Goal: Information Seeking & Learning: Learn about a topic

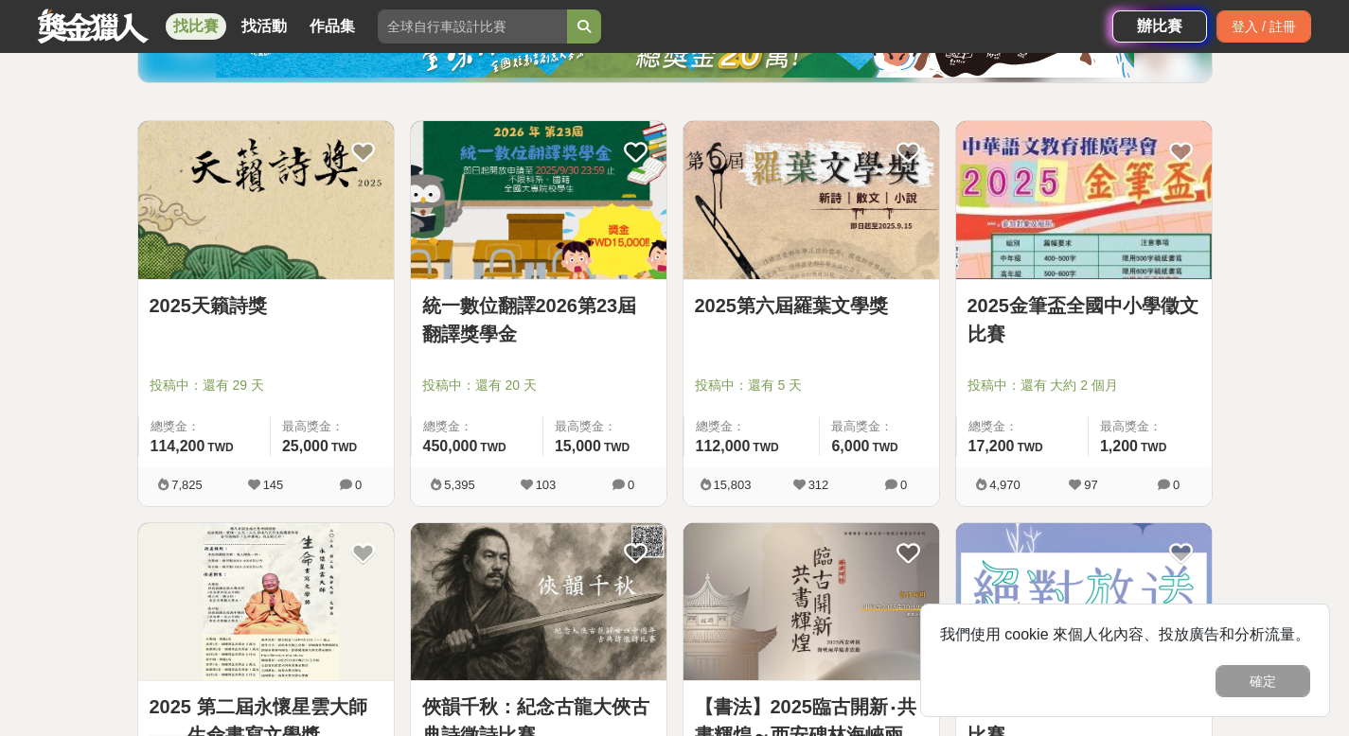
scroll to position [307, 0]
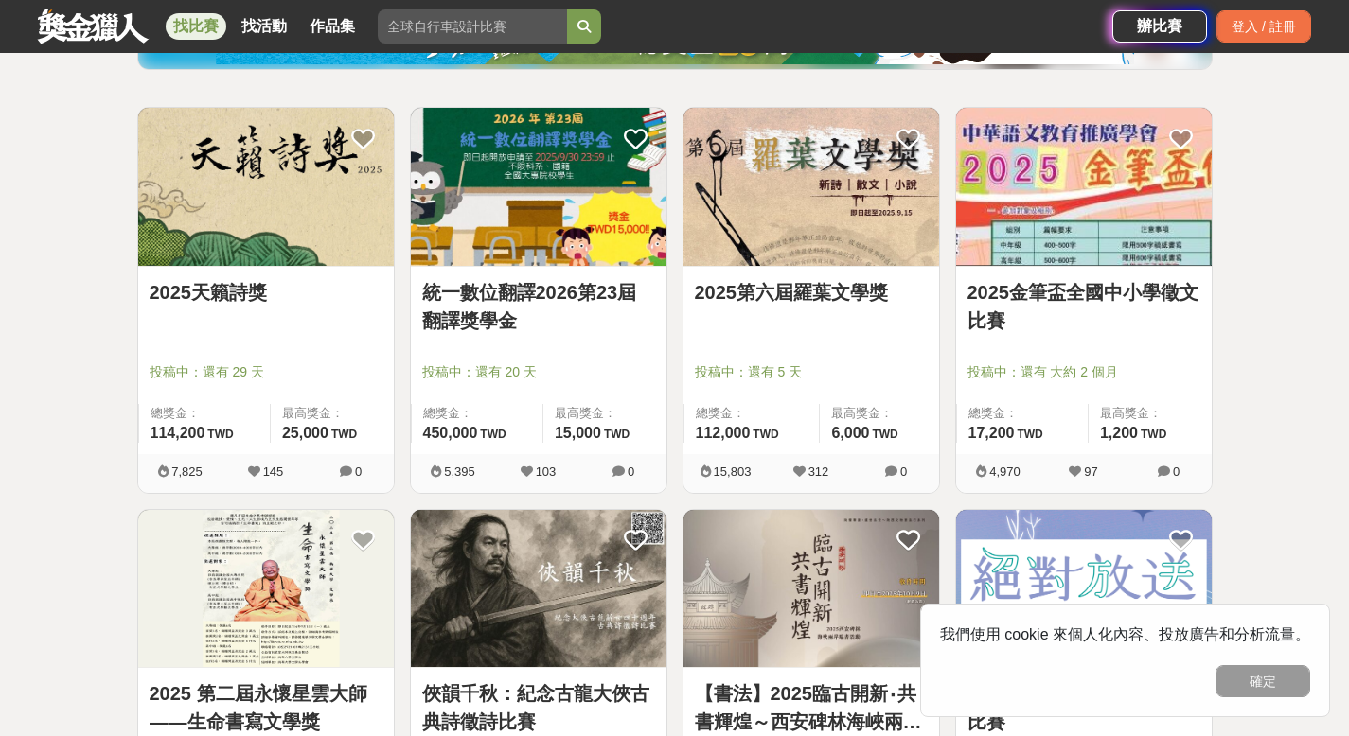
click at [303, 172] on img at bounding box center [266, 187] width 256 height 158
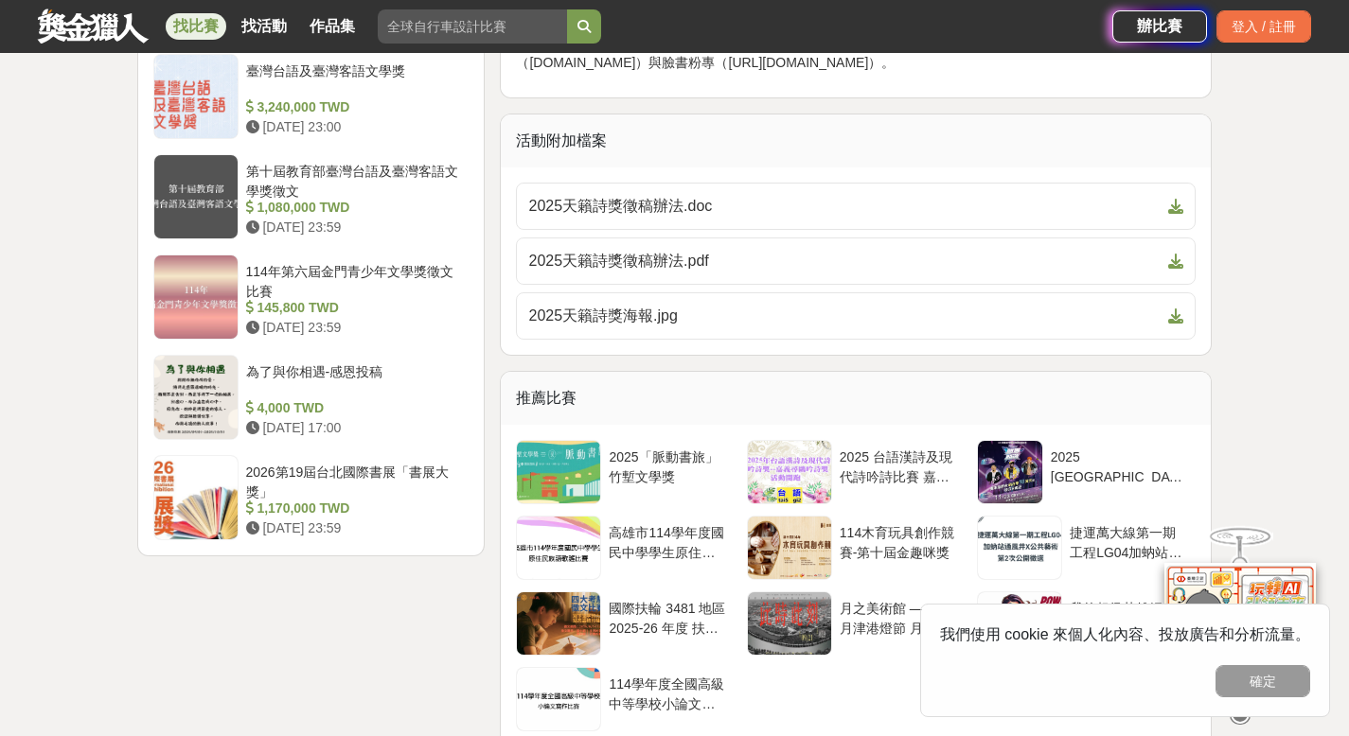
scroll to position [2409, 0]
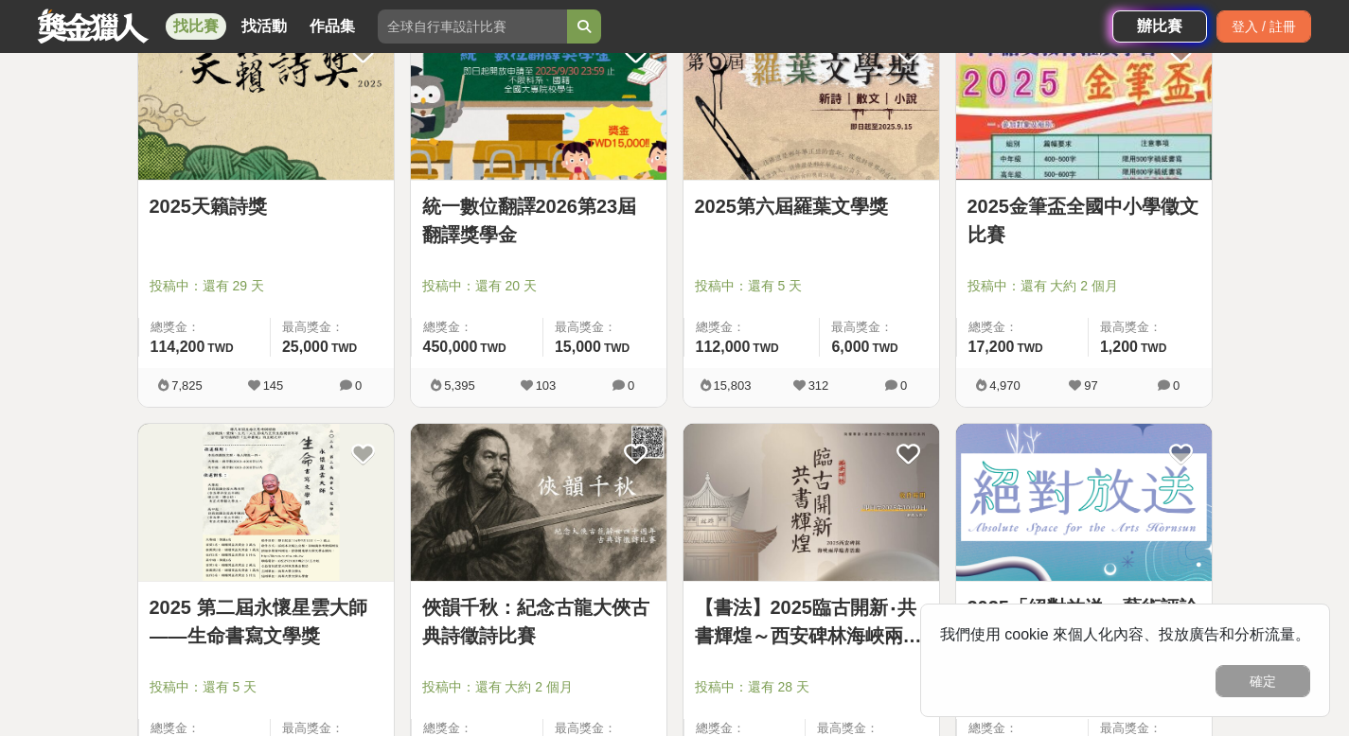
scroll to position [307, 0]
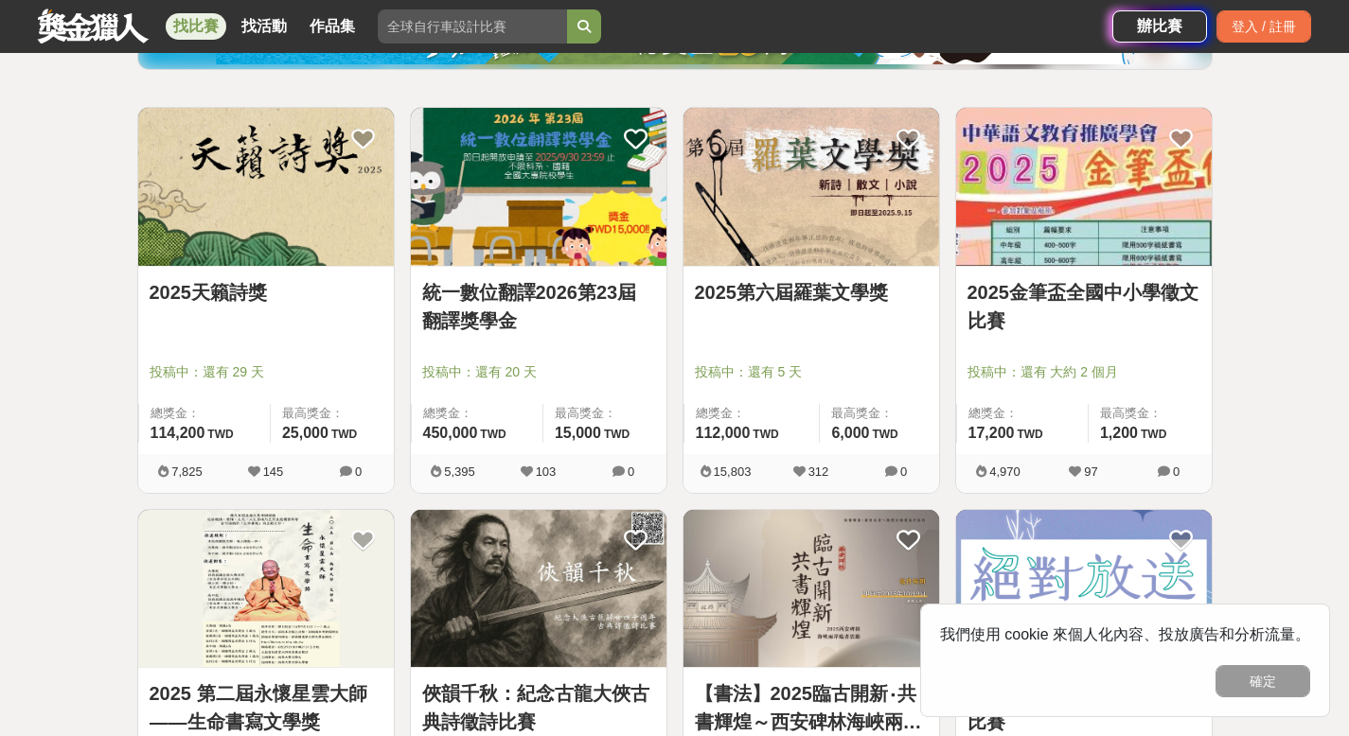
click at [725, 194] on img at bounding box center [811, 187] width 256 height 158
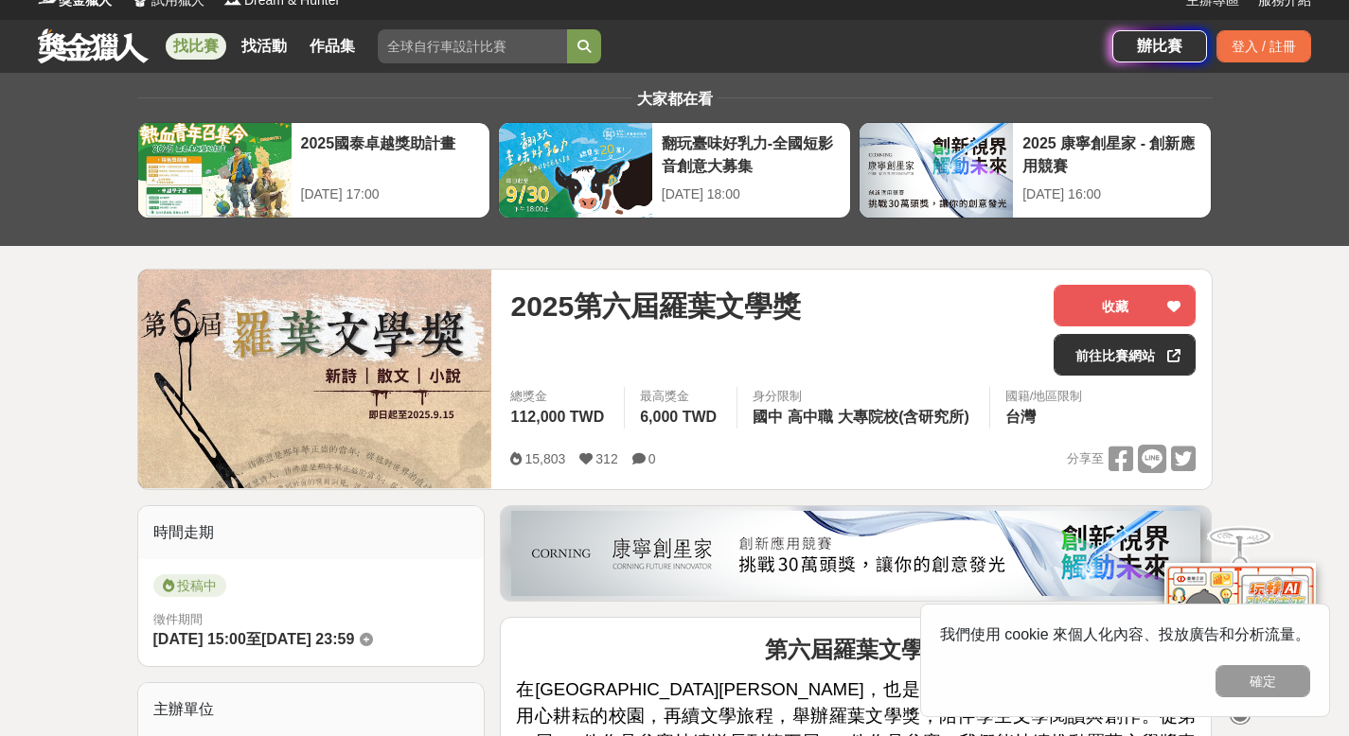
scroll to position [22, 0]
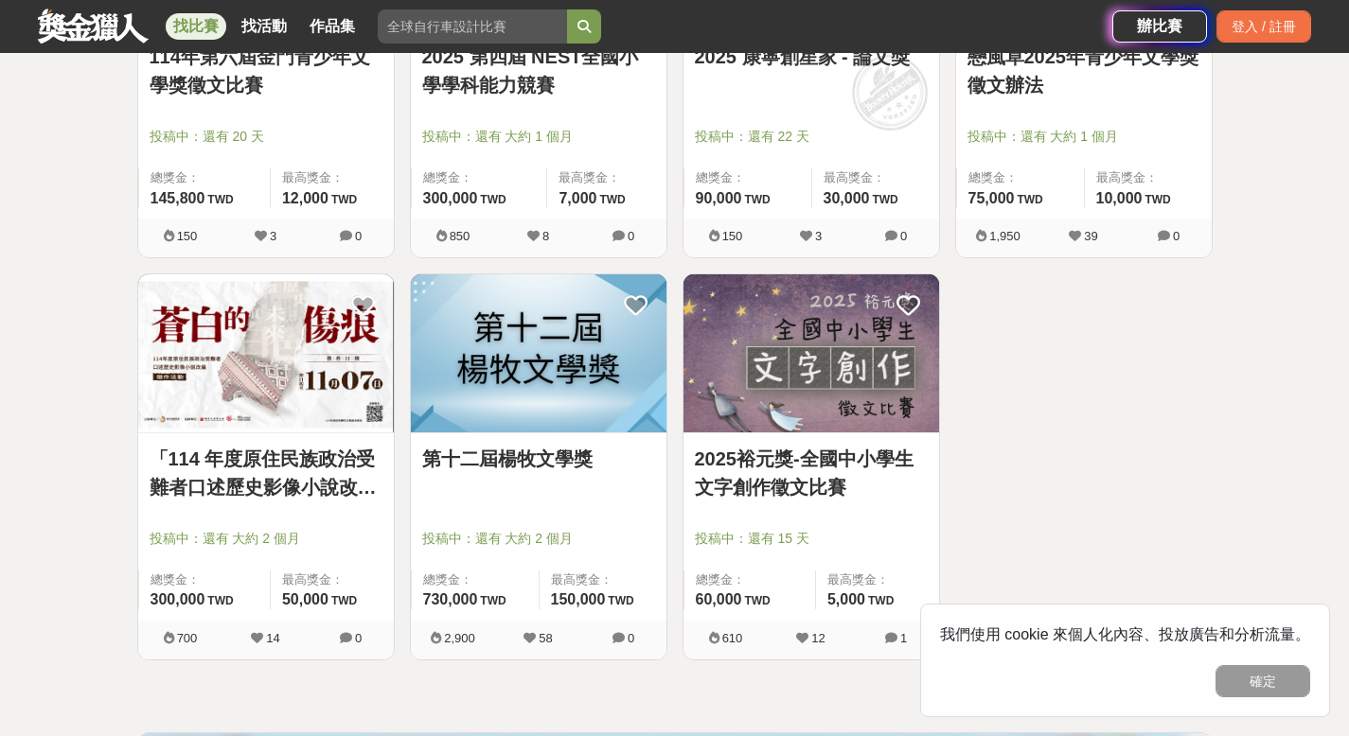
scroll to position [2222, 0]
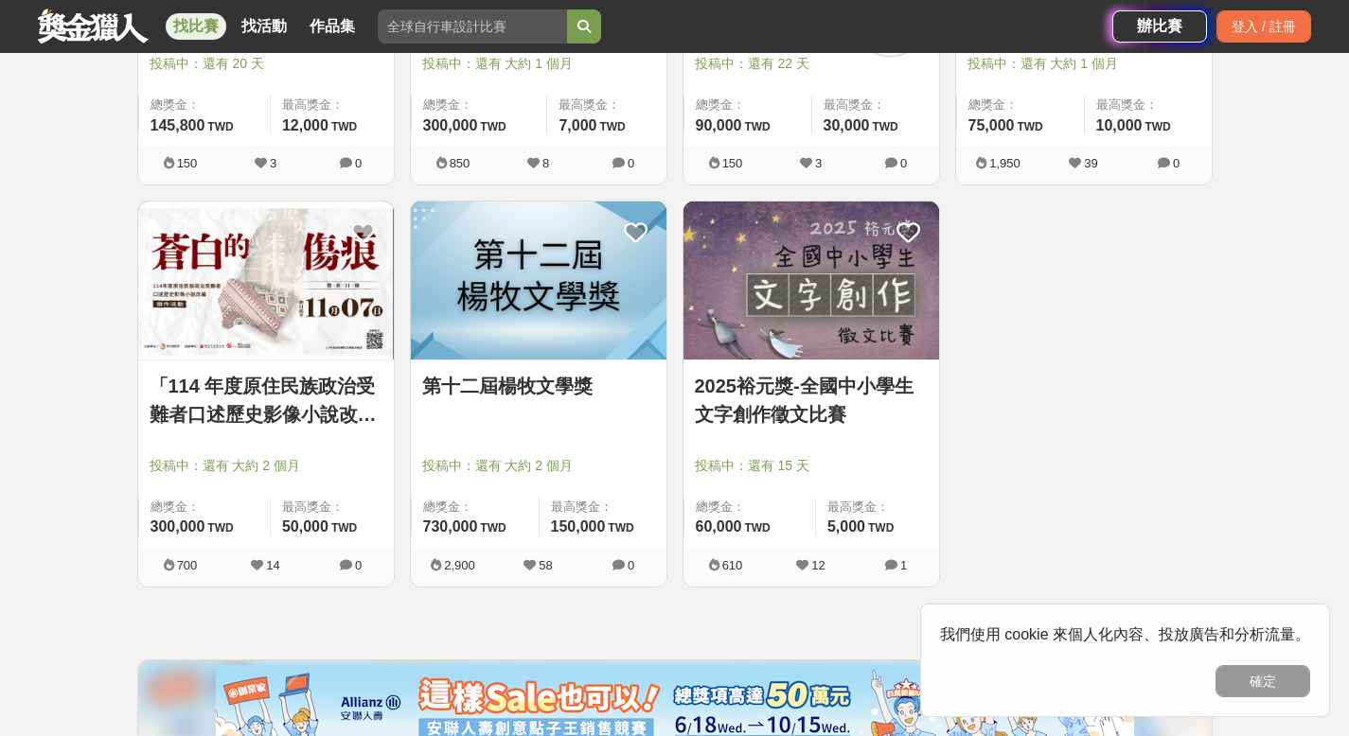
click at [498, 247] on img at bounding box center [539, 281] width 256 height 158
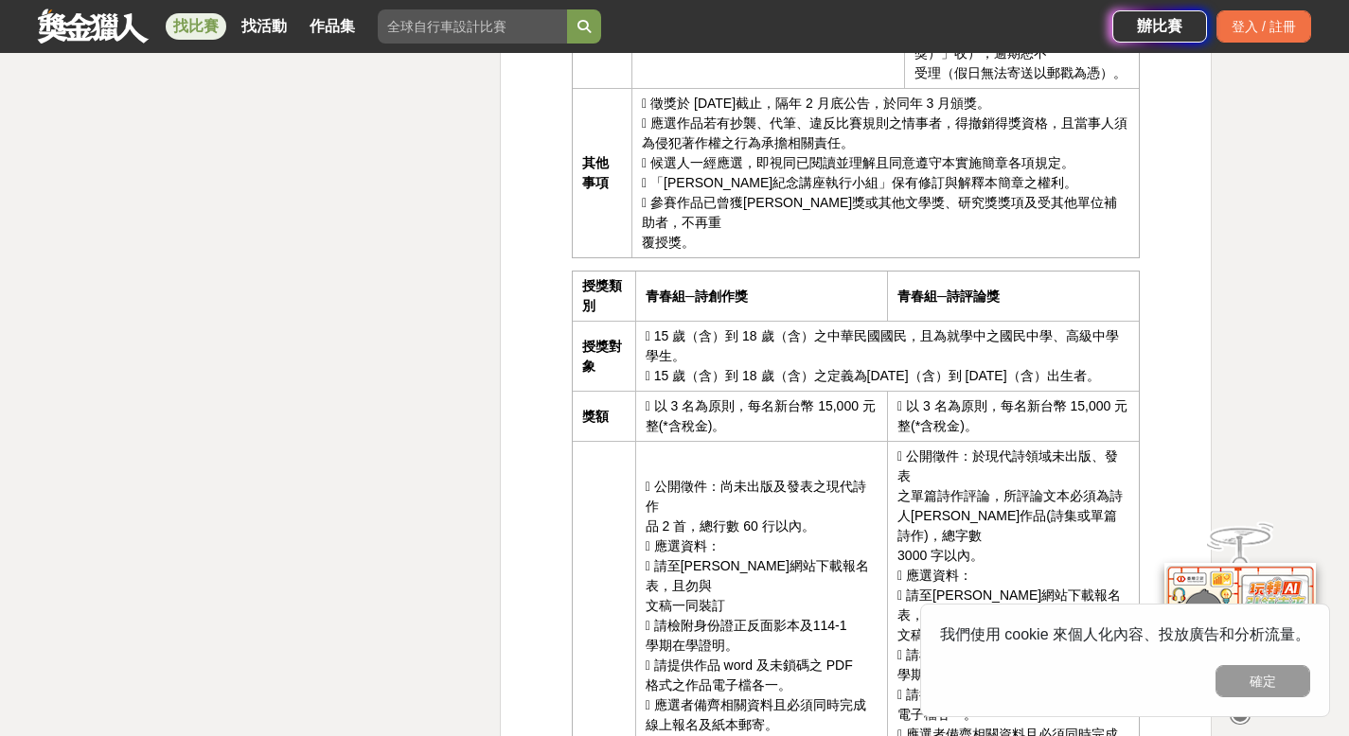
scroll to position [2880, 0]
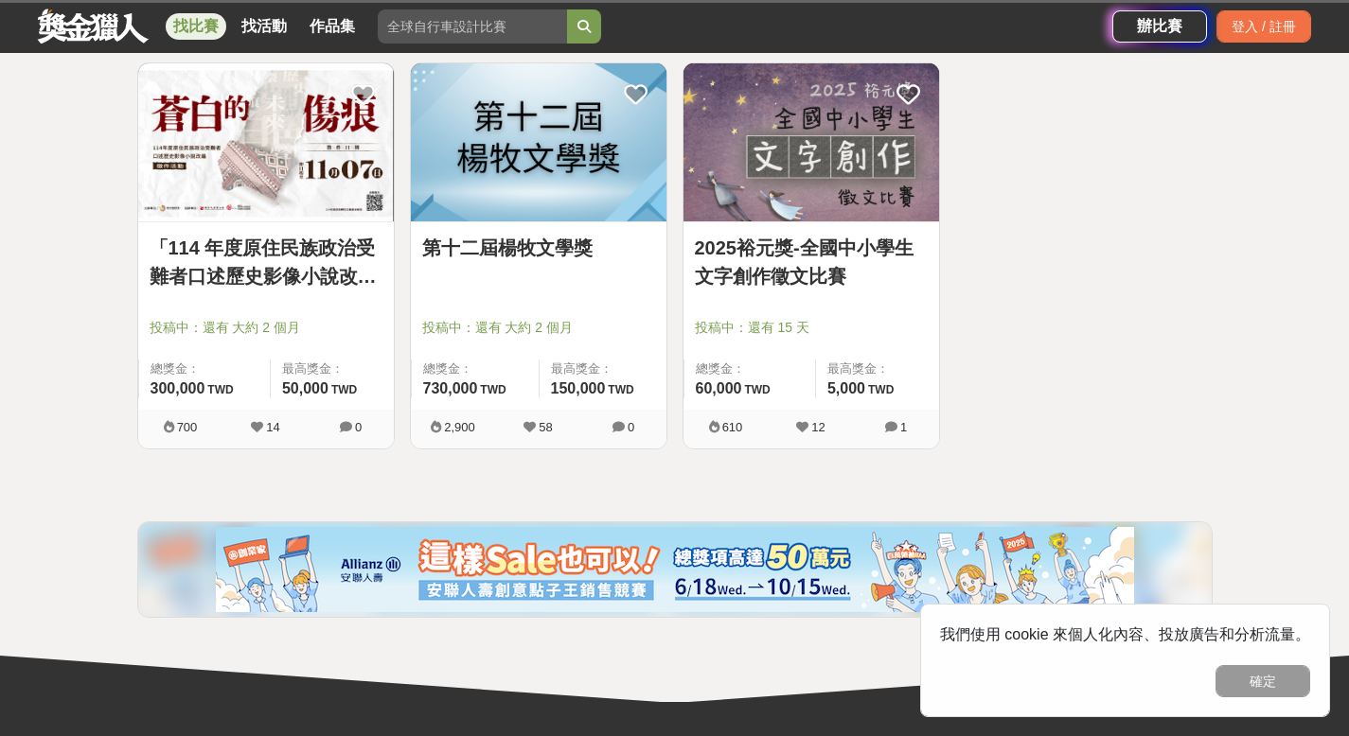
scroll to position [2222, 0]
